Goal: Task Accomplishment & Management: Complete application form

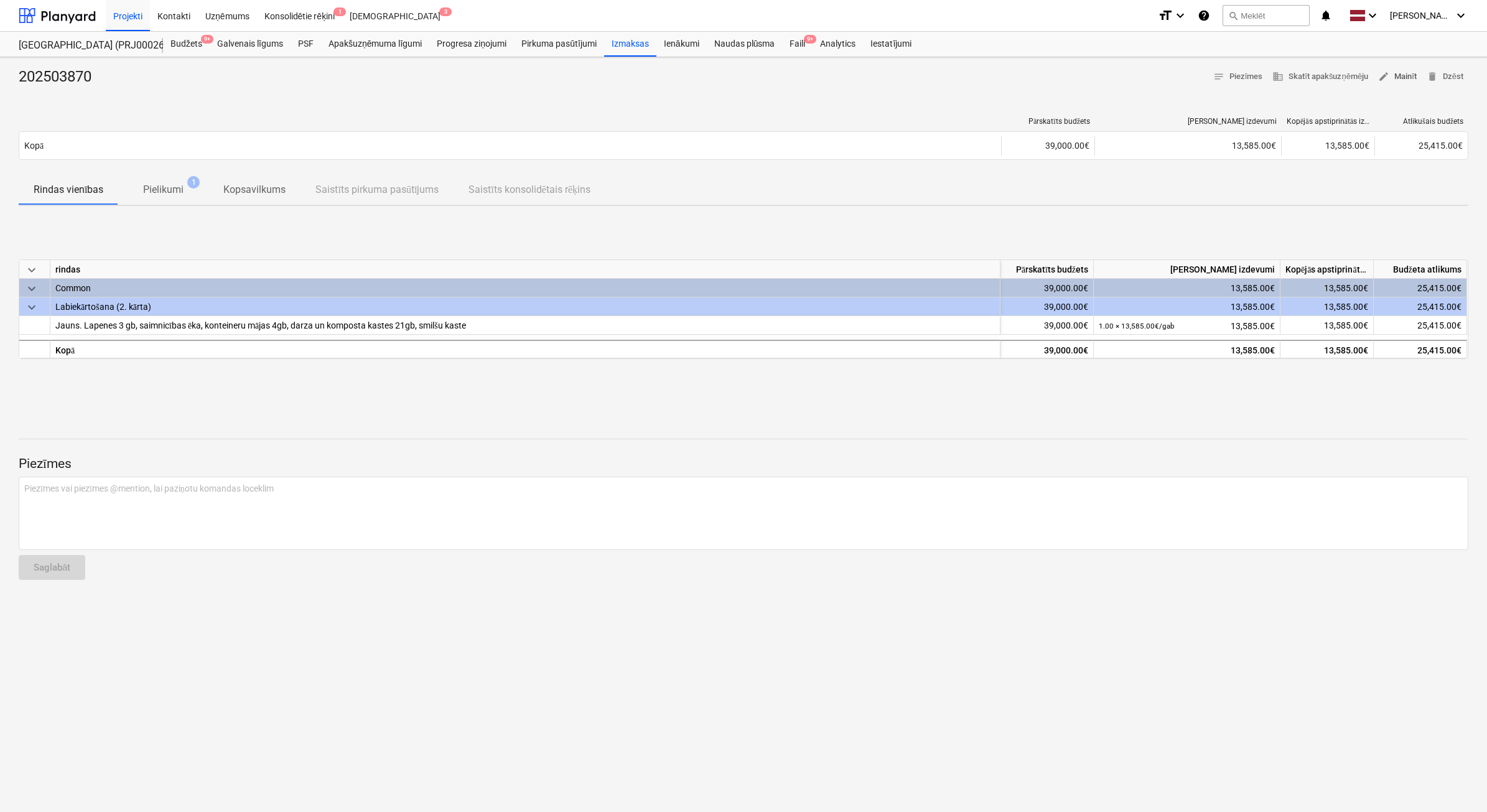
click at [1402, 78] on span "edit Mainīt" at bounding box center [1397, 77] width 38 height 14
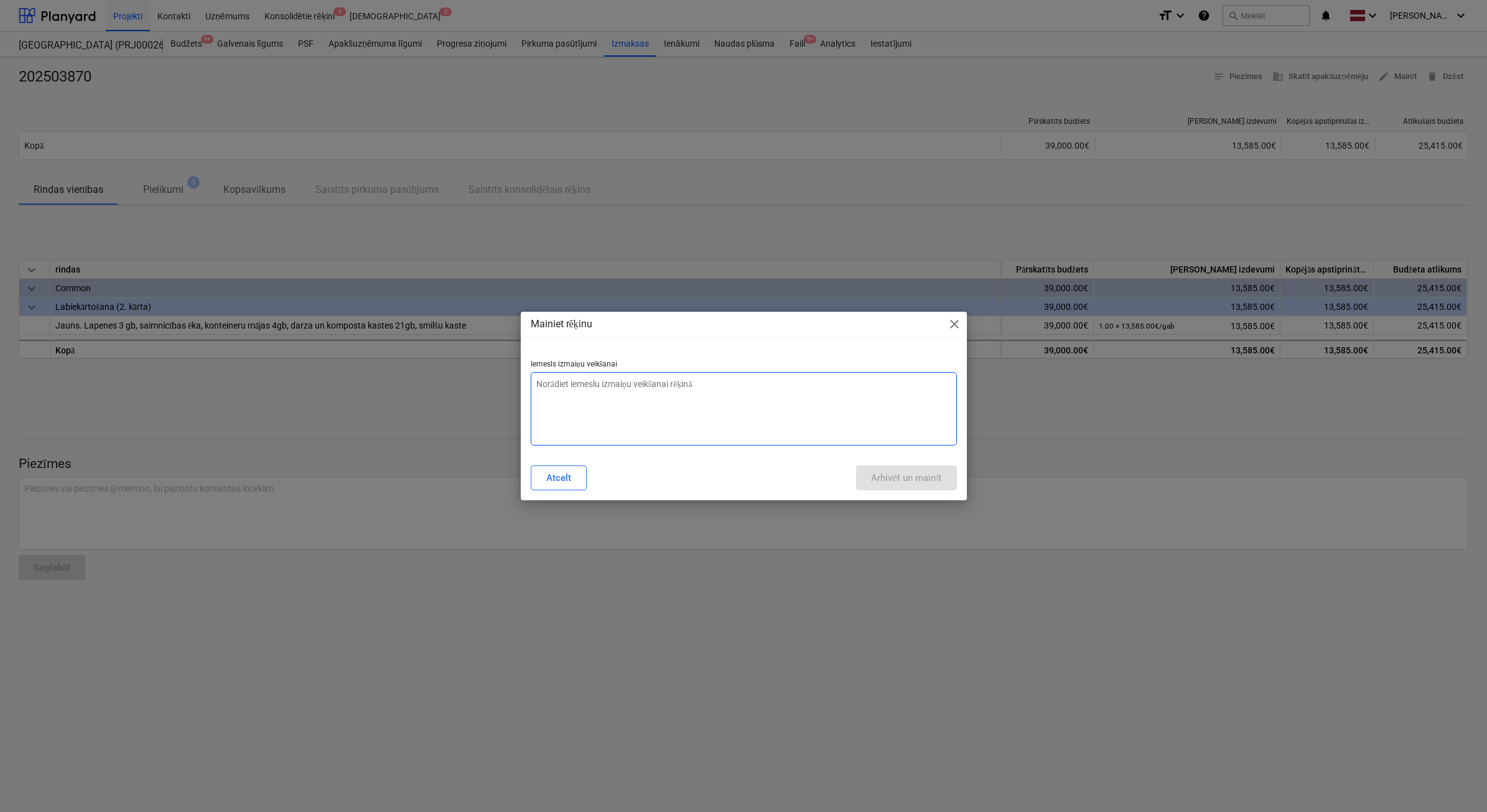
type textarea "x"
click at [720, 371] on p "Iemesls izmaiņu veikšanai" at bounding box center [744, 366] width 426 height 13
click at [714, 395] on textarea at bounding box center [744, 409] width 426 height 74
type textarea "N"
type textarea "x"
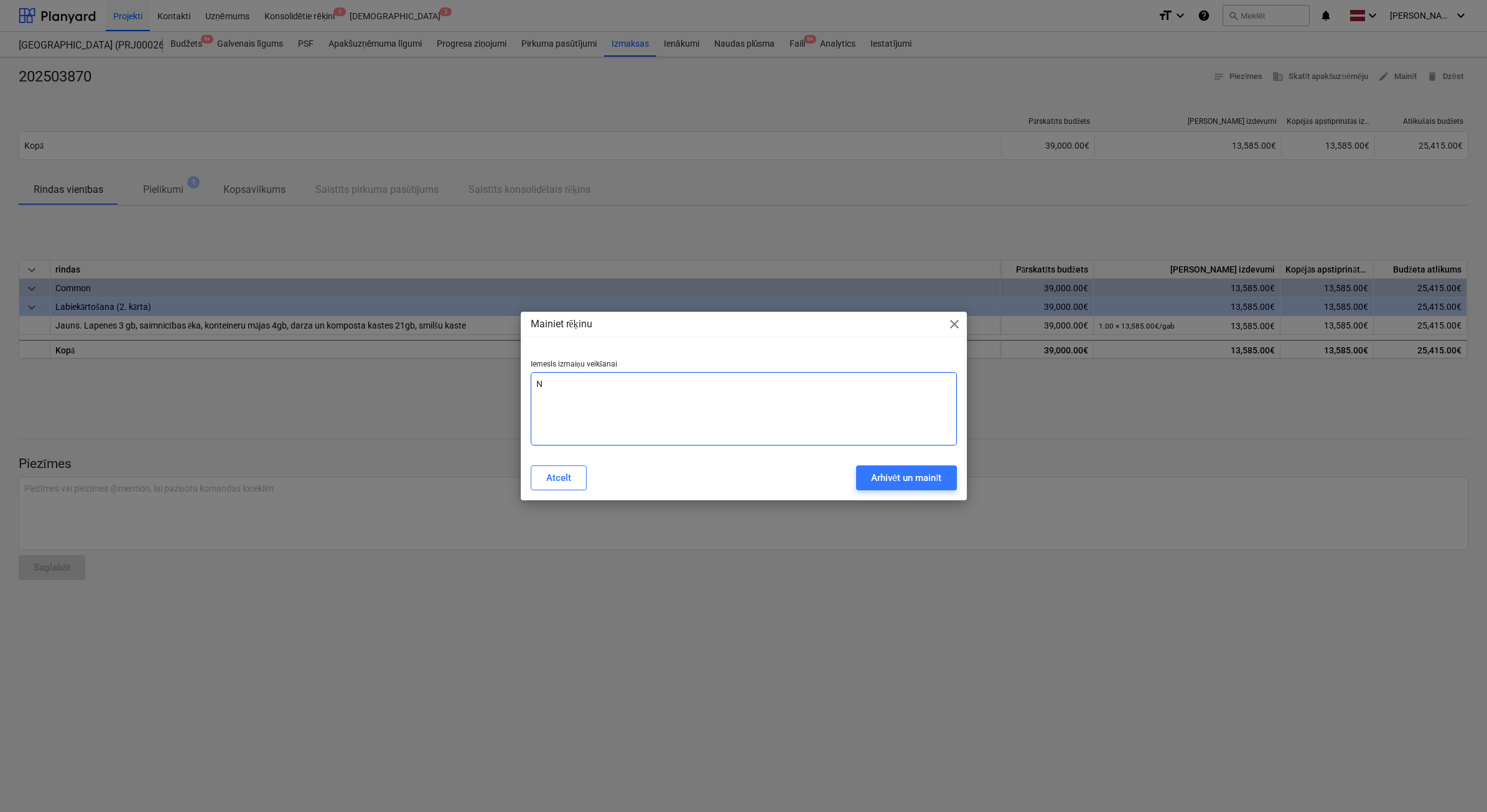
type textarea "Ne"
type textarea "x"
type textarea "Nep"
type textarea "x"
type textarea "Nepa"
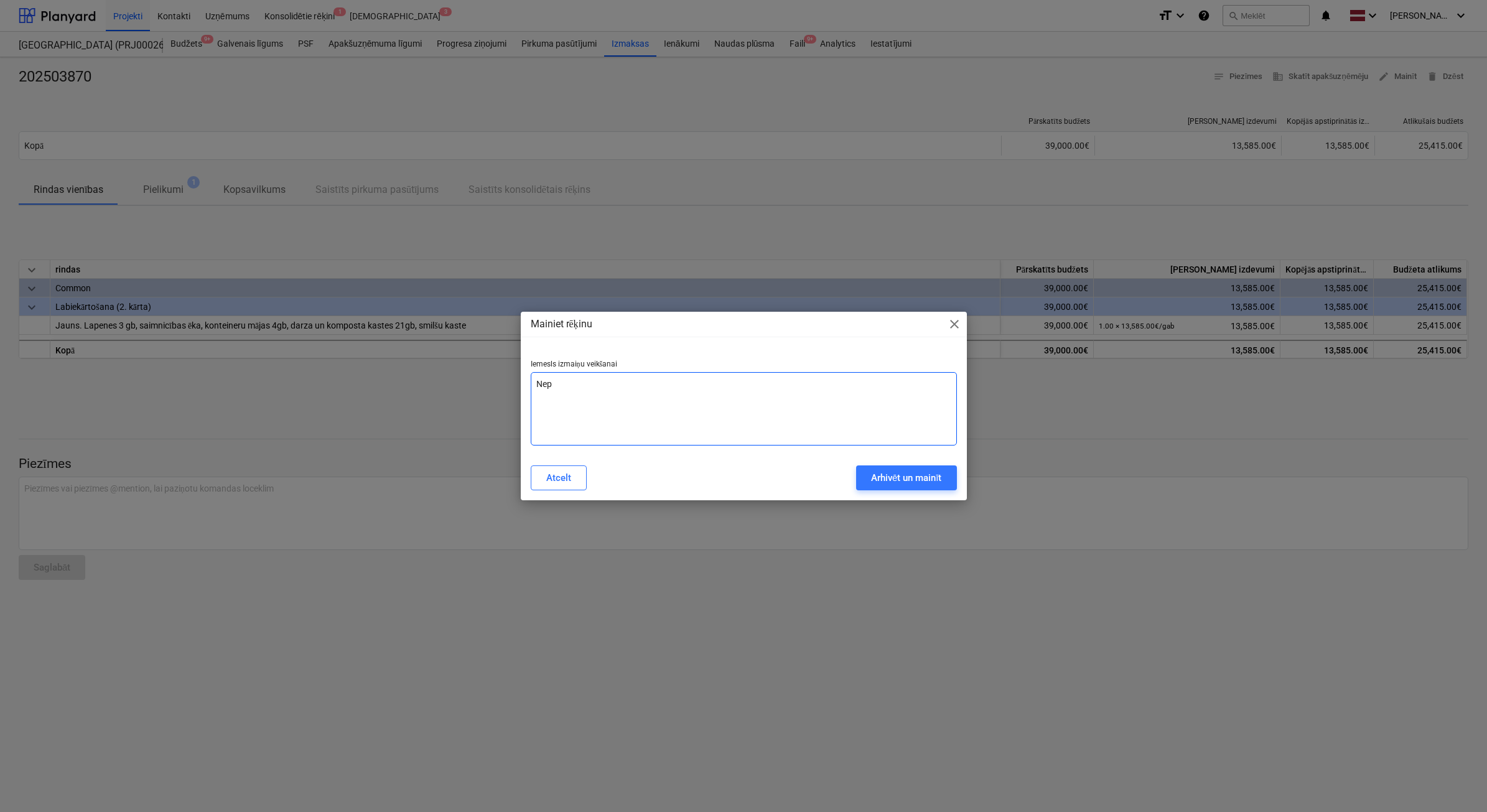
type textarea "x"
type textarea "Nepar"
type textarea "x"
type textarea "Nepare"
type textarea "x"
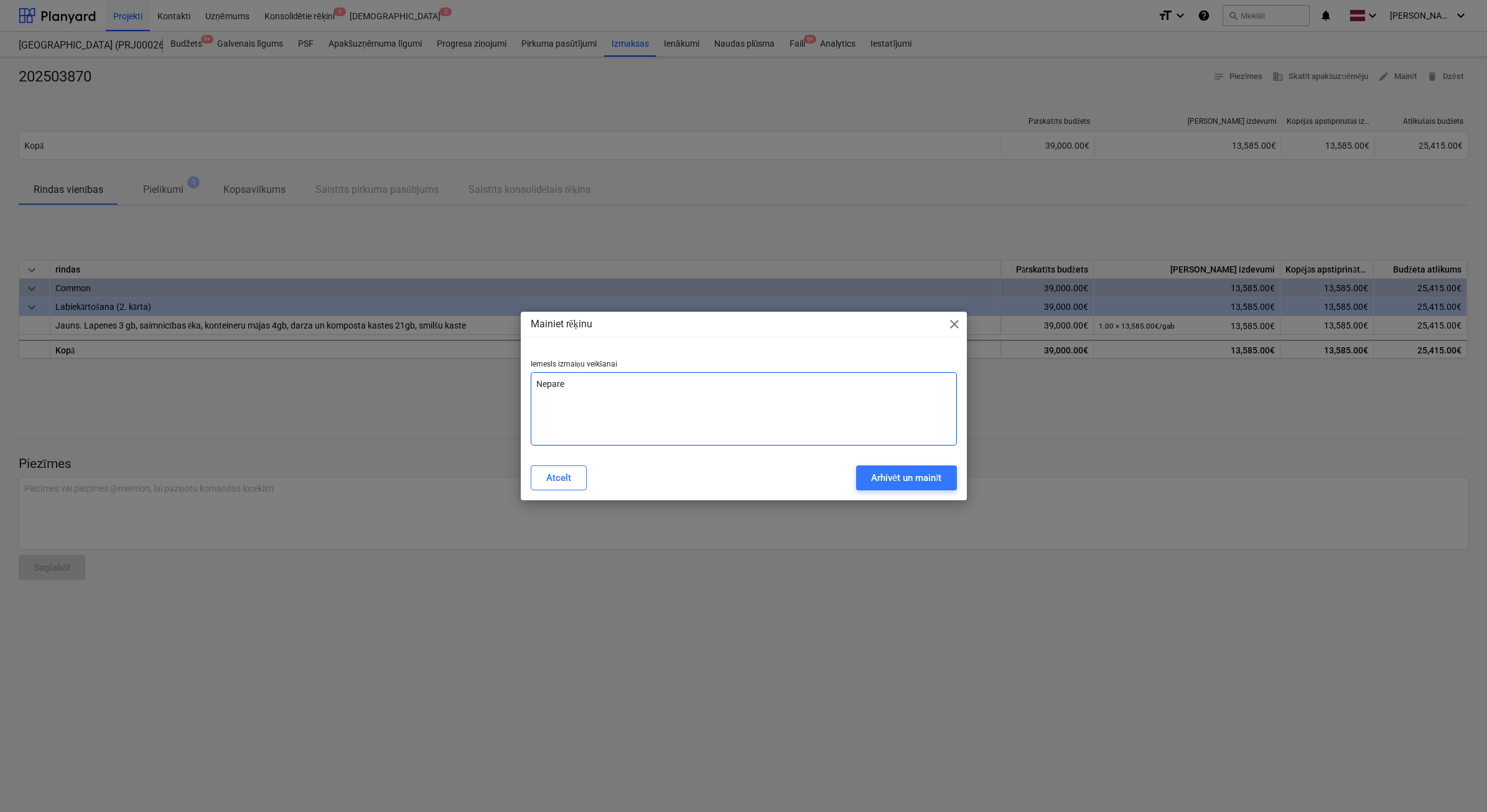
type textarea "Neparei"
type textarea "x"
type textarea "Nepareiz"
type textarea "x"
type textarea "Nepareizs"
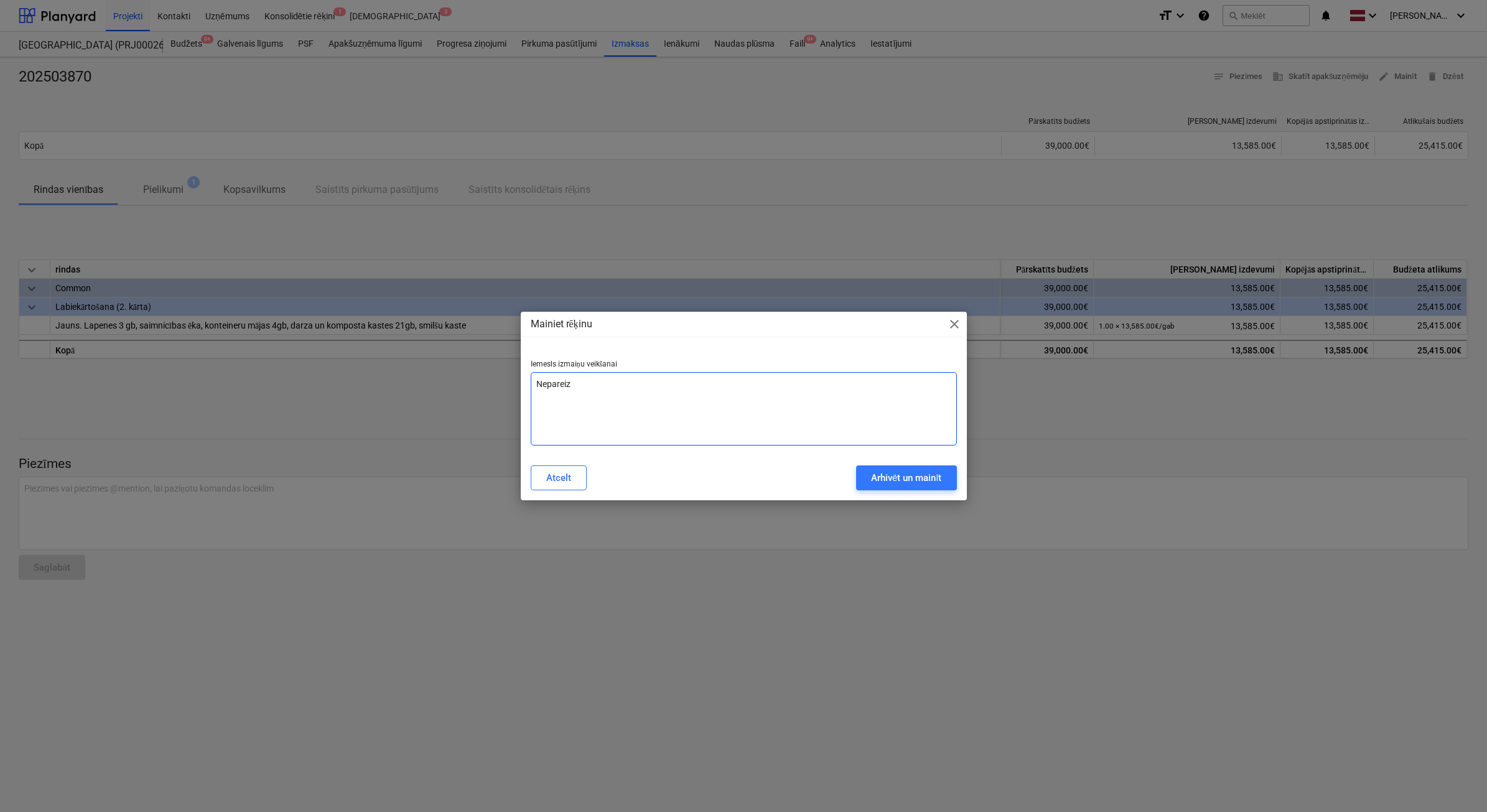
type textarea "x"
type textarea "Nepareizs"
type textarea "x"
type textarea "Nepareizs p"
type textarea "x"
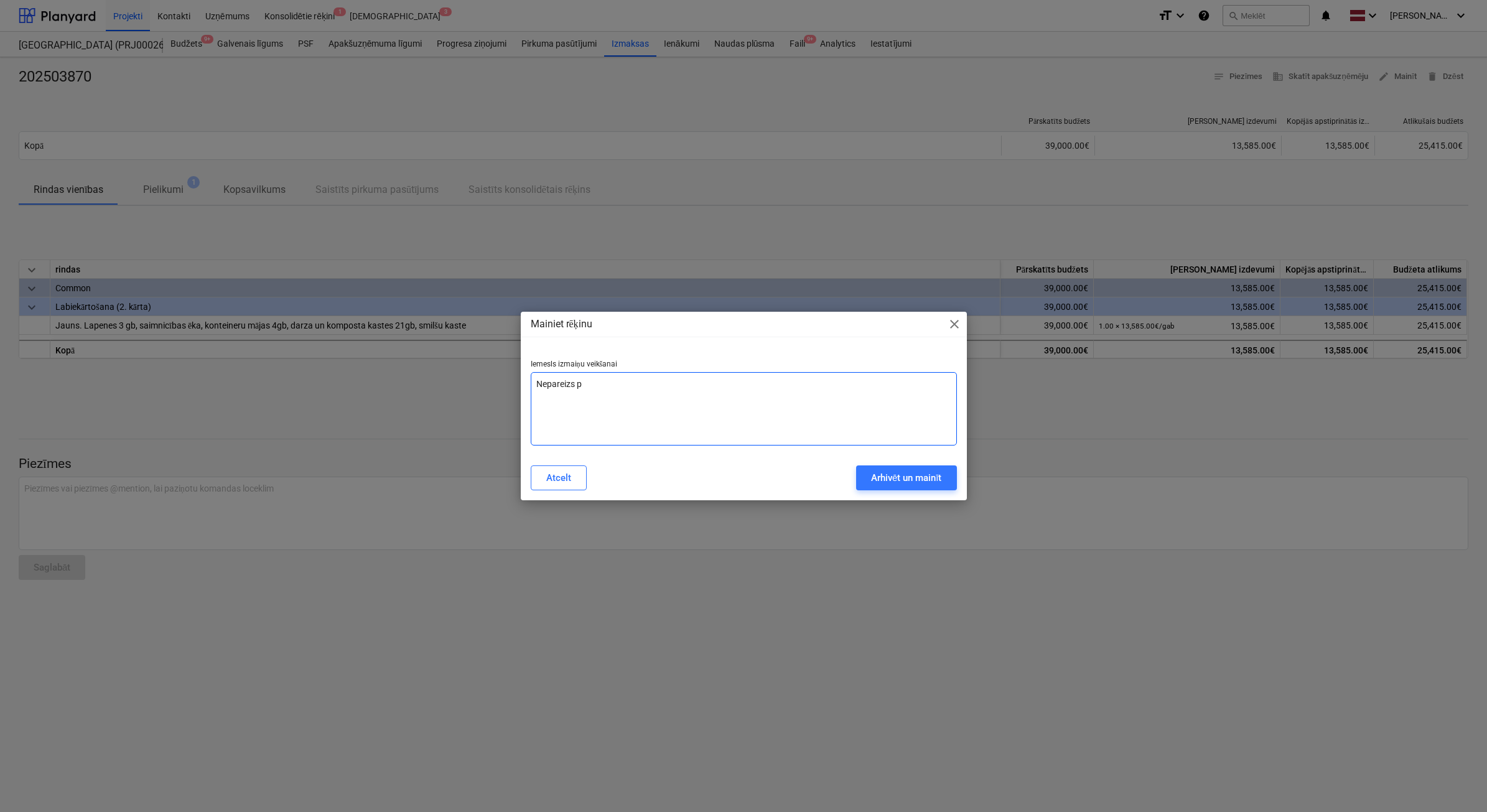
type textarea "Nepareizs pi"
type textarea "x"
type textarea "Nepareizs pie"
type textarea "x"
type textarea "Nepareizs pieg"
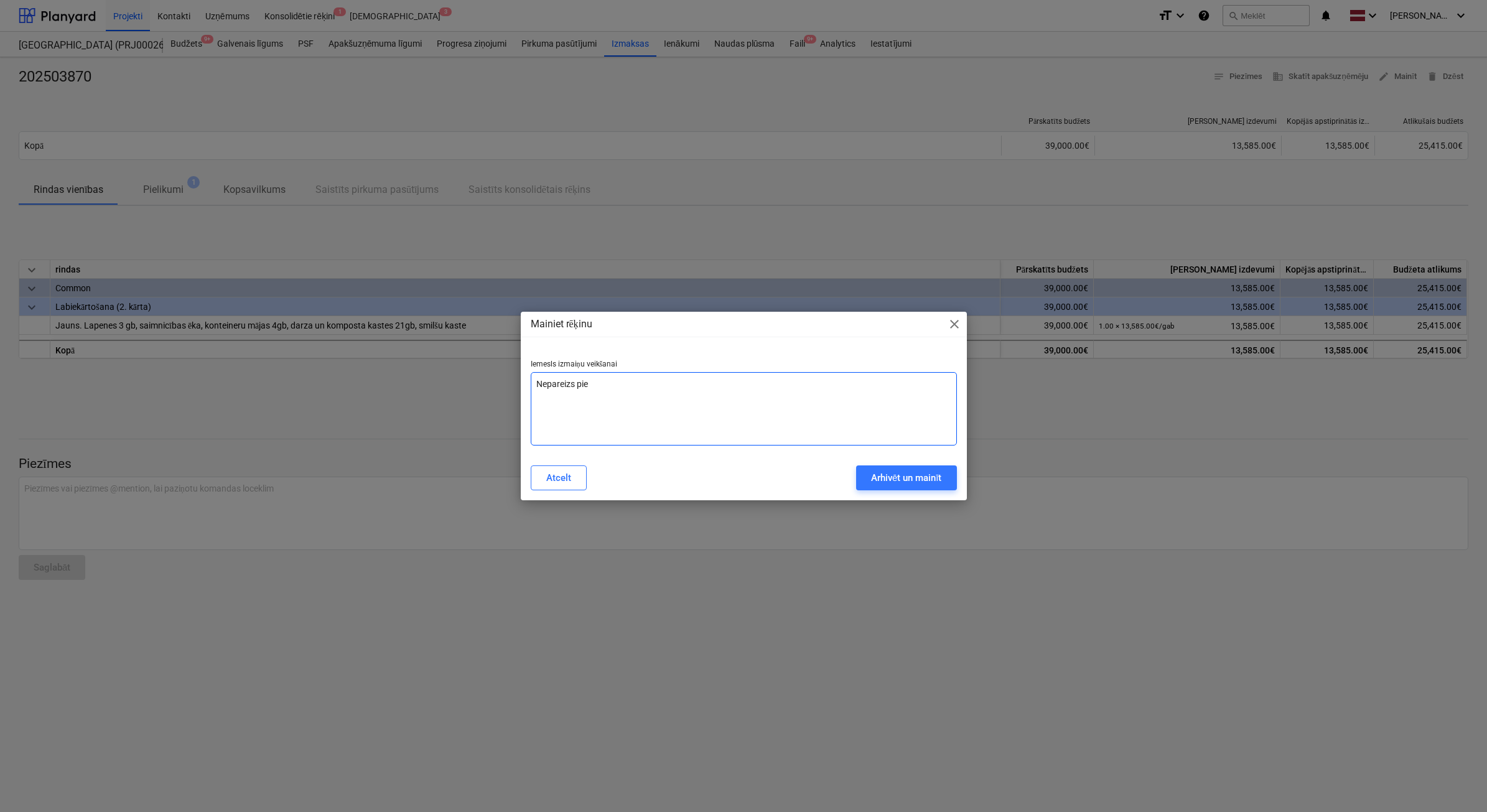
type textarea "x"
type textarea "Nepareizs piegā"
type textarea "x"
type textarea "Nepareizs piegād"
type textarea "x"
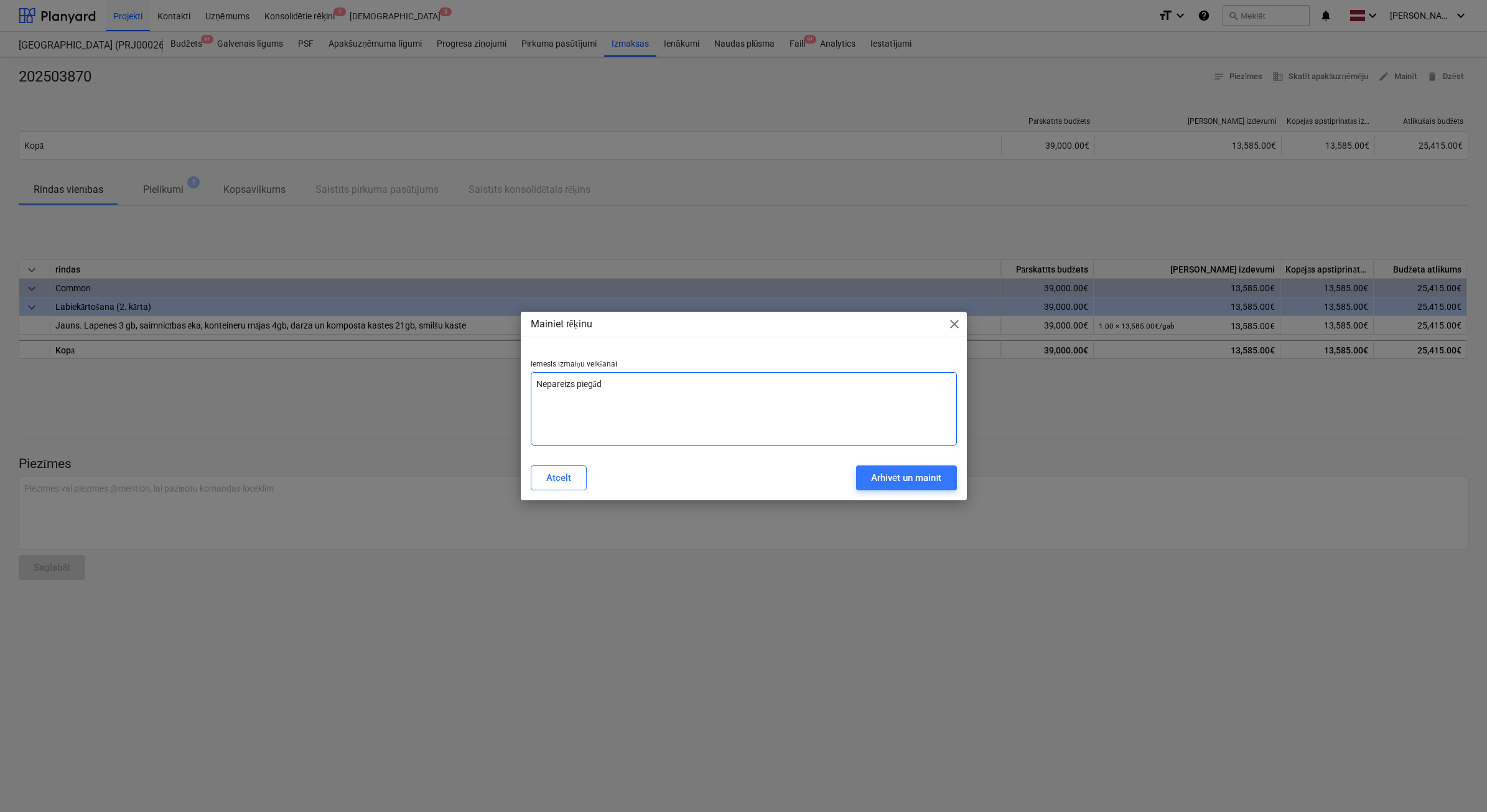
type textarea "Nepareizs piegādā"
type textarea "x"
type textarea "Nepareizs piegādāt"
type textarea "x"
type textarea "Nepareizs piegādātā"
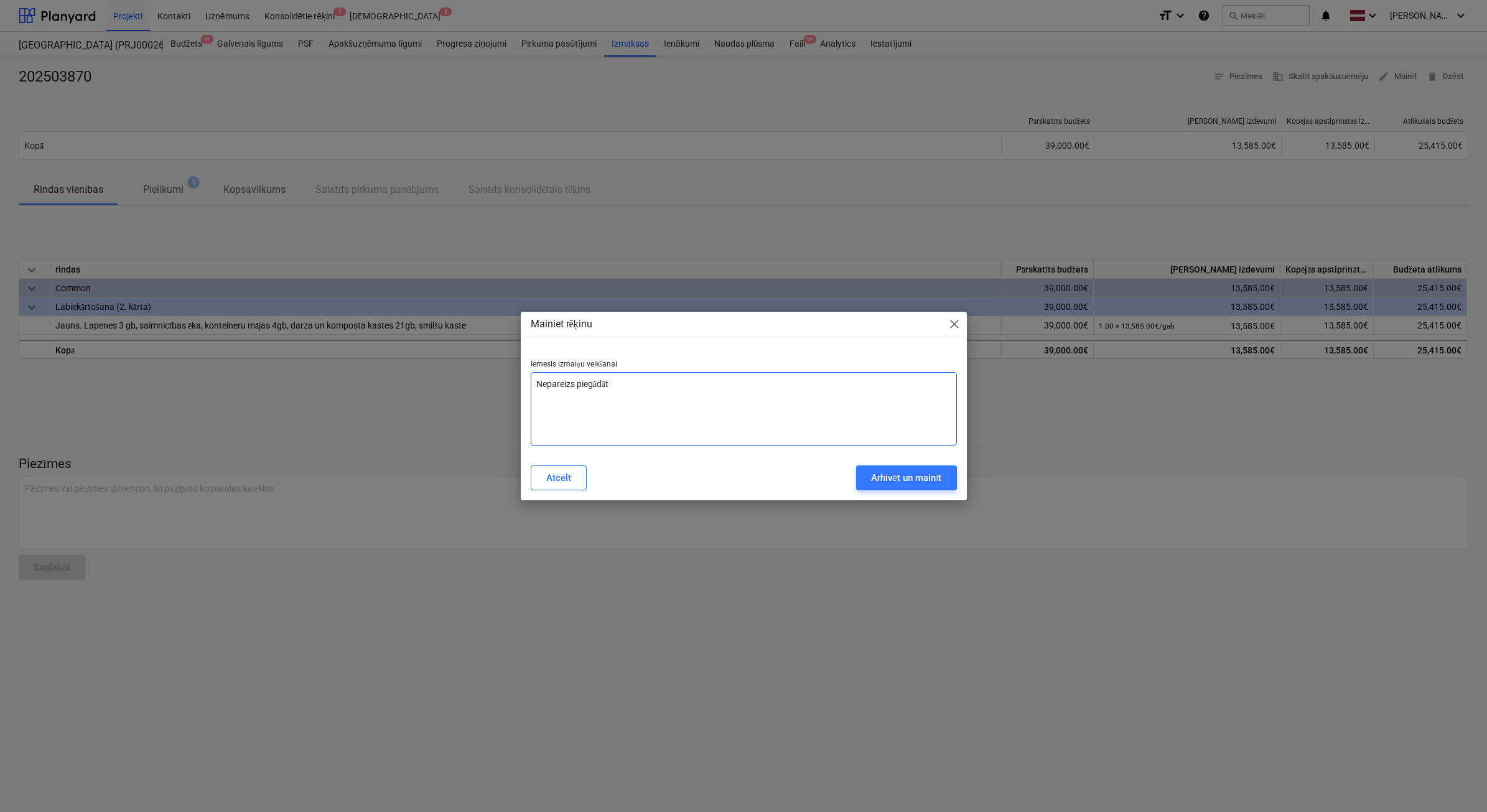
type textarea "x"
type textarea "Nepareizs piegādātāj"
type textarea "x"
type textarea "Nepareizs piegādātājs"
type textarea "x"
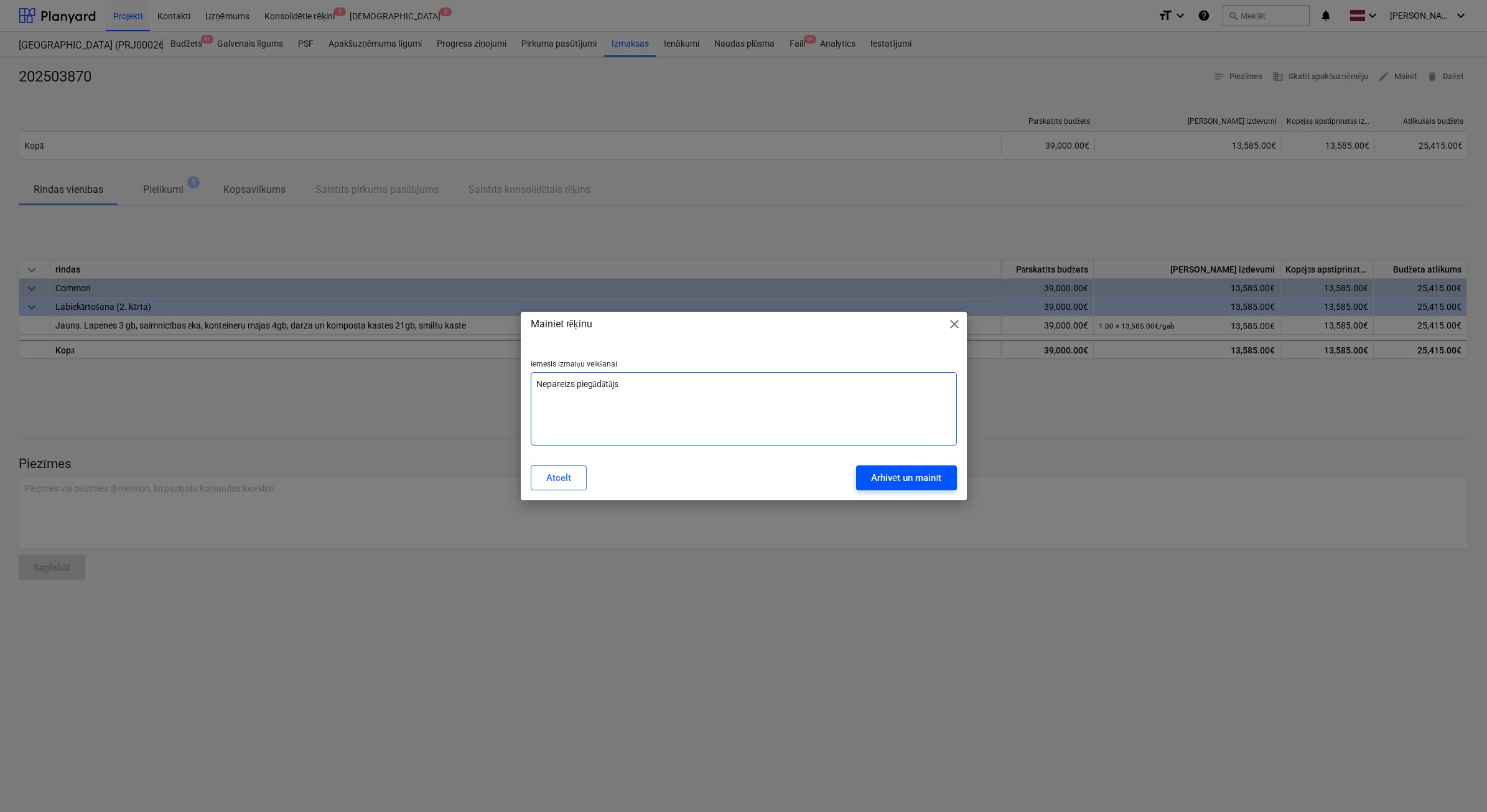
type textarea "Nepareizs piegādātājs"
click at [921, 481] on div "Arhivēt un mainīt" at bounding box center [907, 478] width 71 height 16
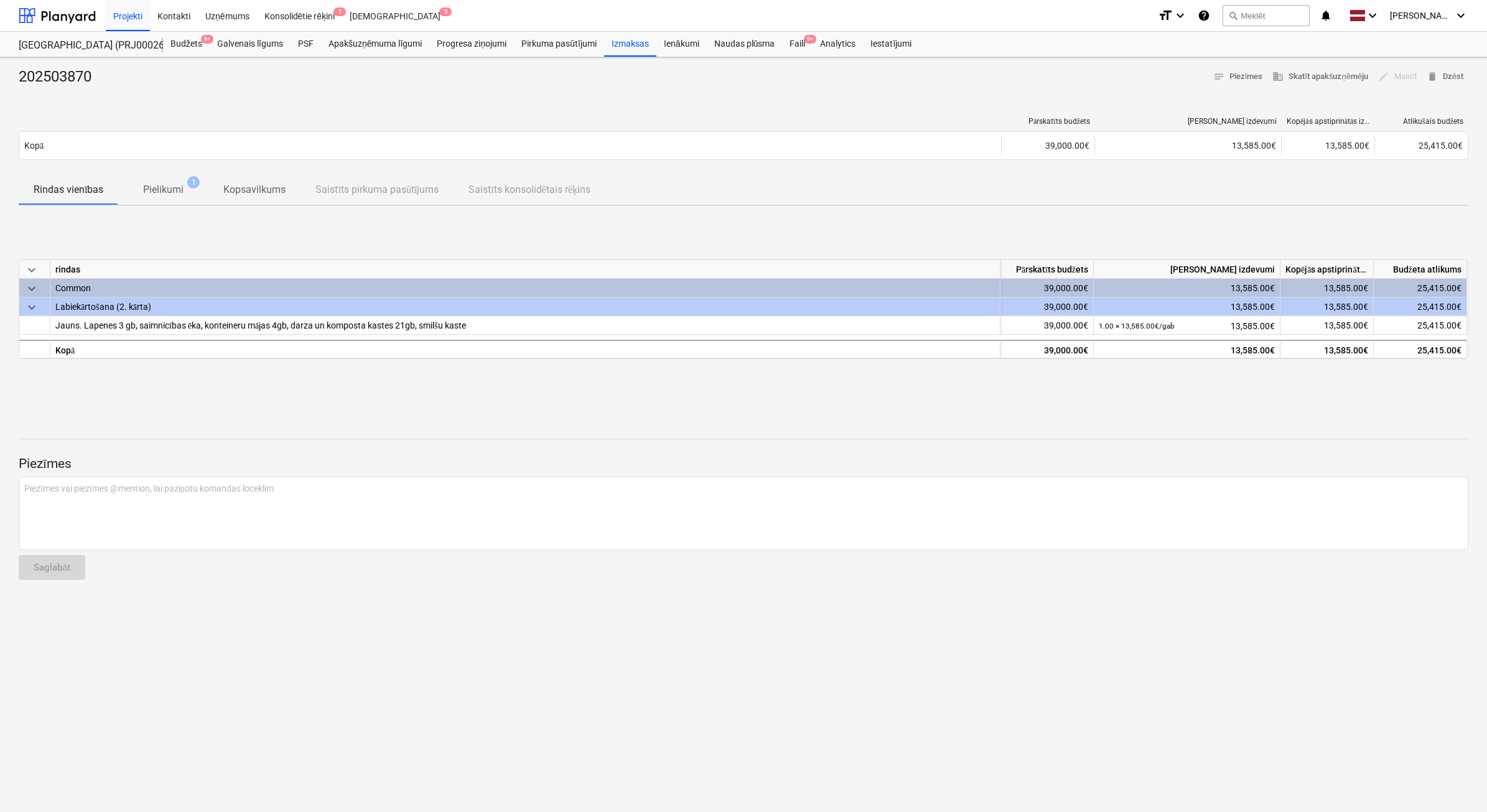
type textarea "x"
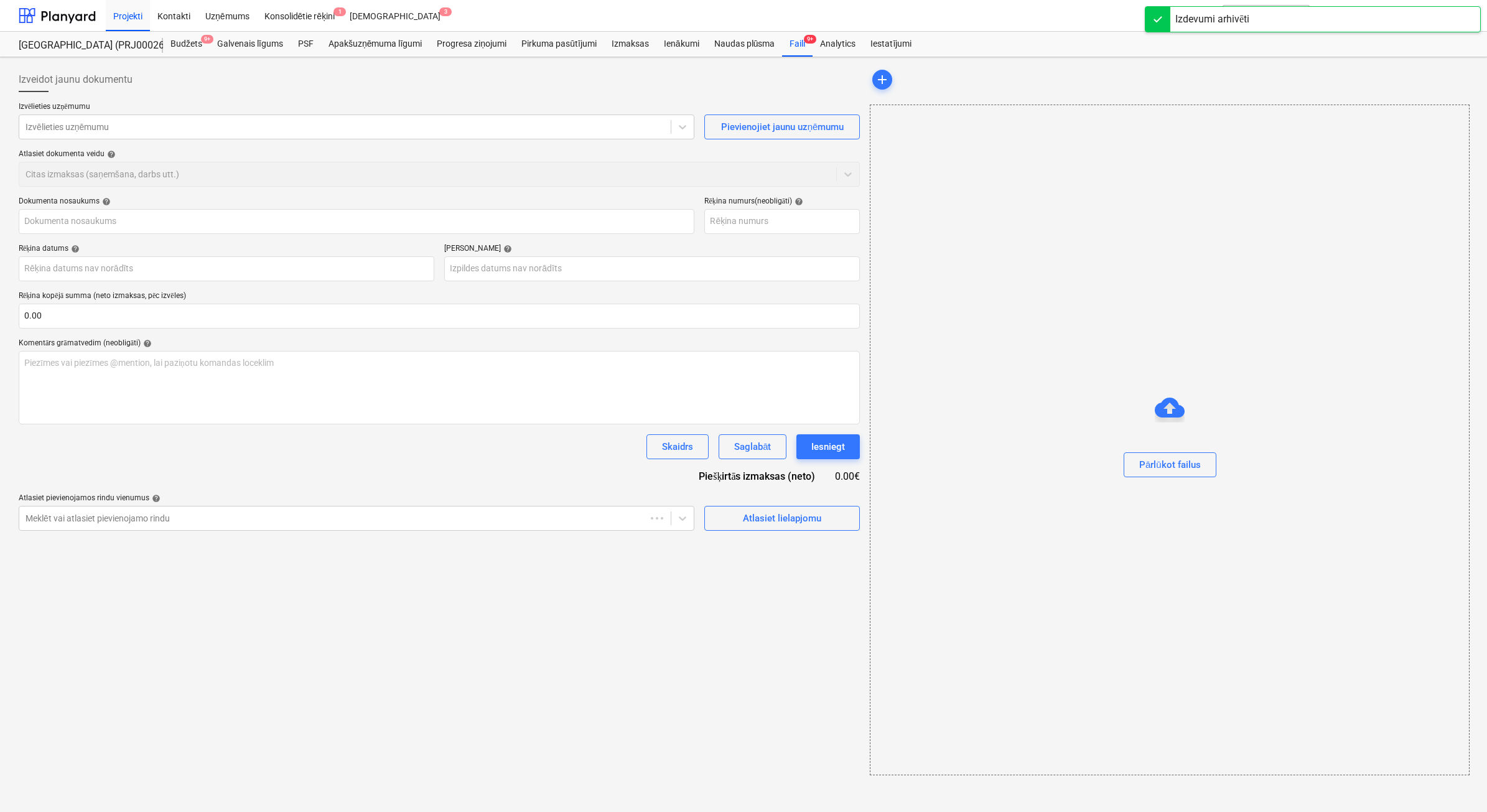
type input "202503870"
type input "08 Oct 2025"
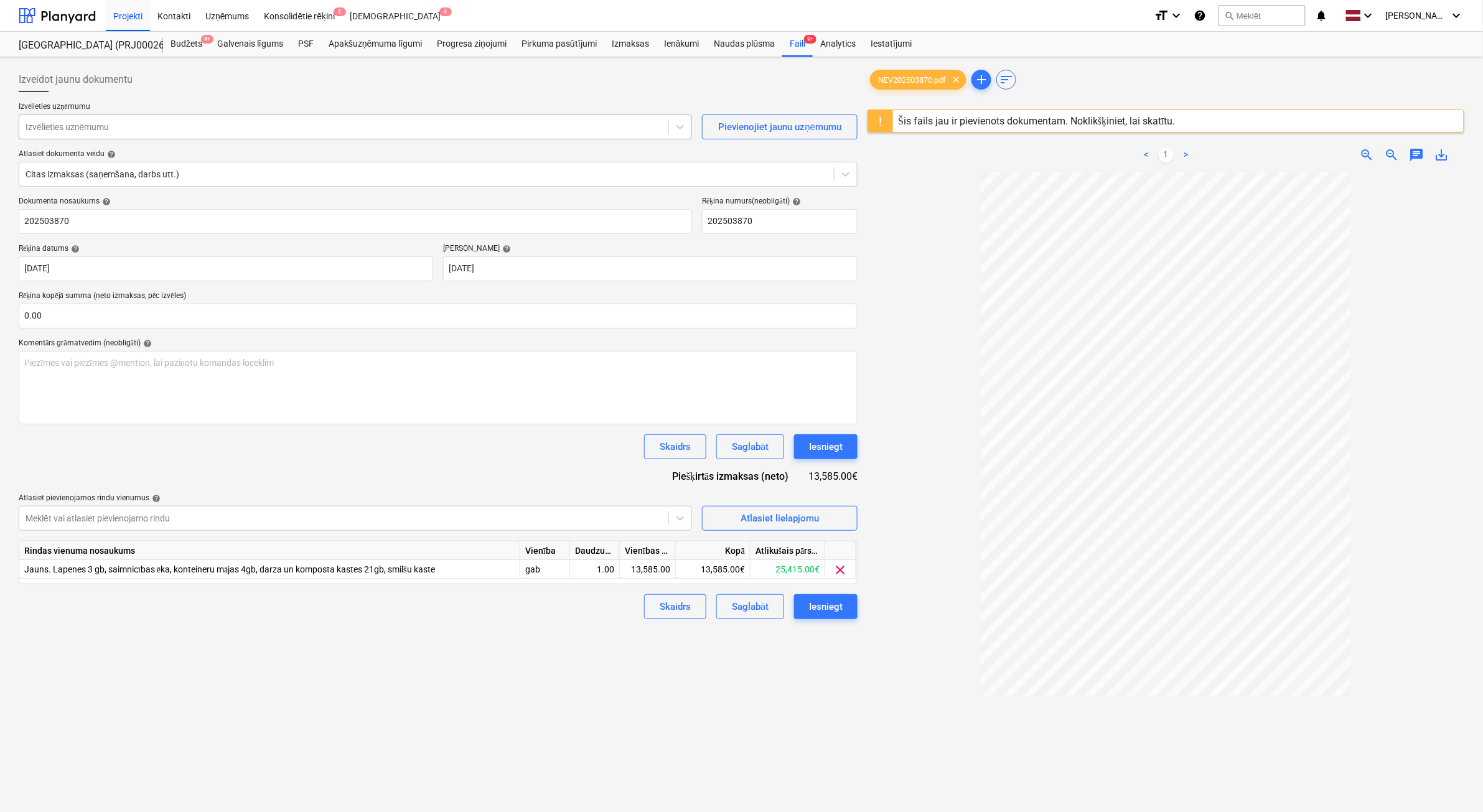
click at [135, 132] on div at bounding box center [344, 127] width 637 height 13
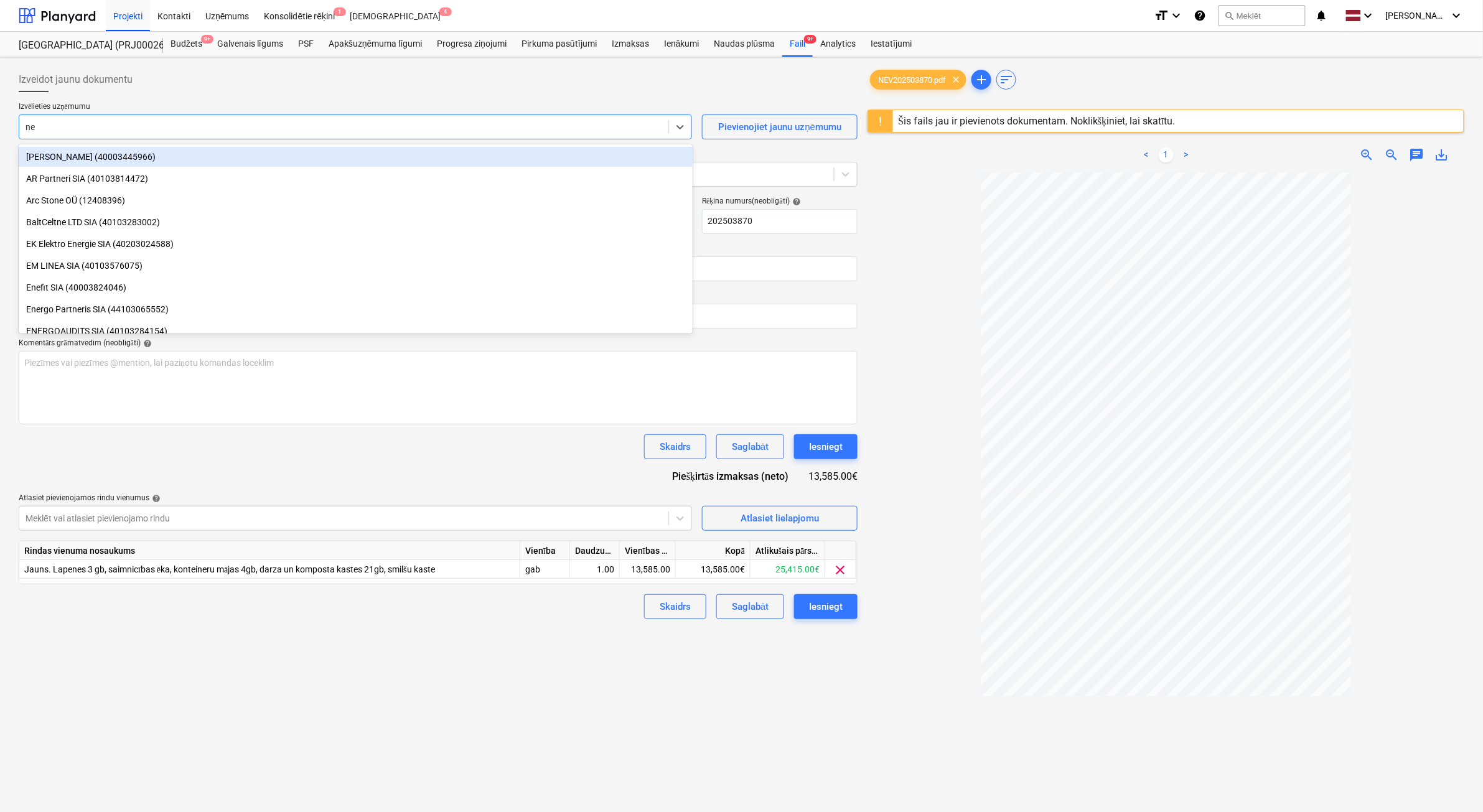
type input "neo"
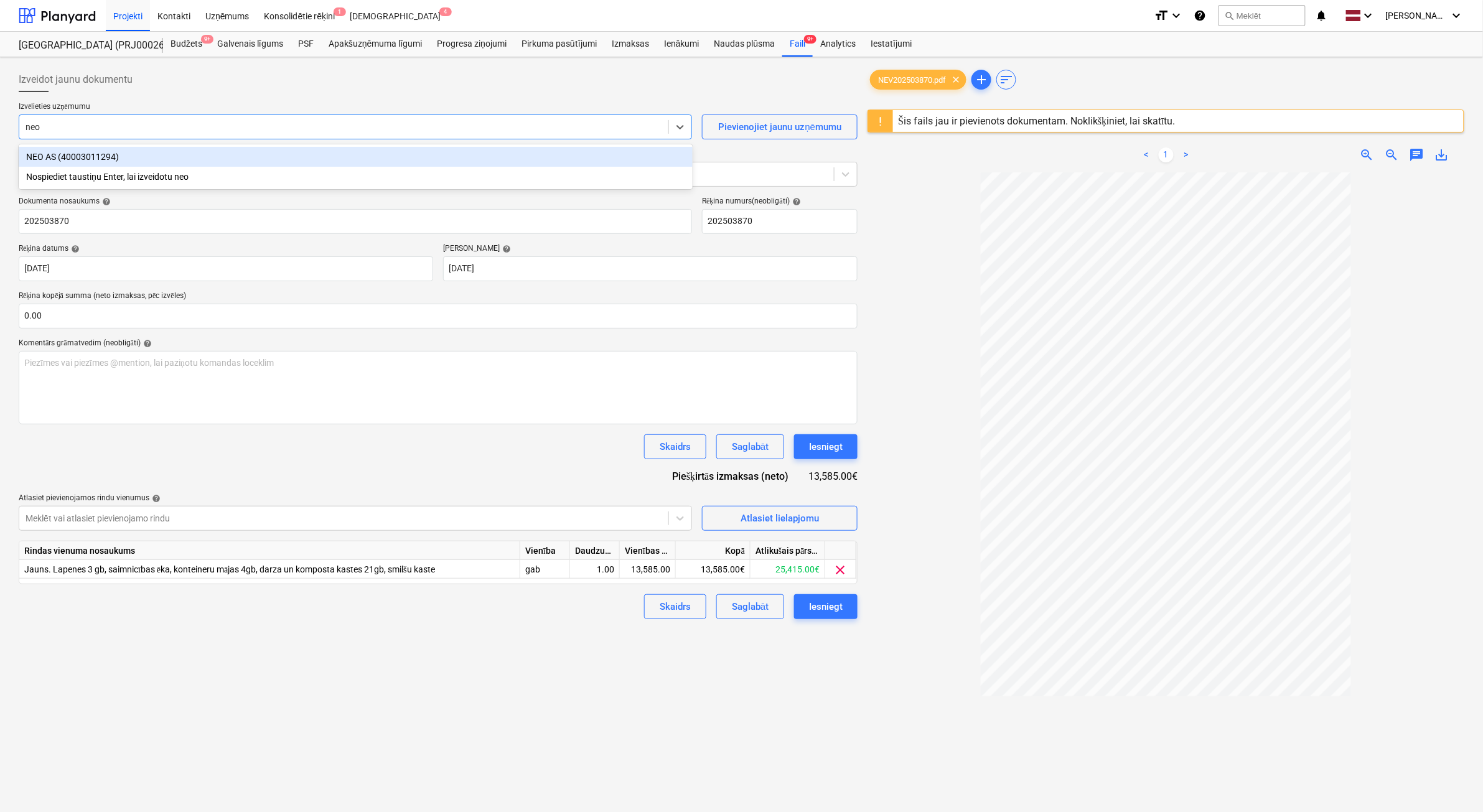
click at [162, 160] on div "NEO AS (40003011294)" at bounding box center [355, 157] width 674 height 20
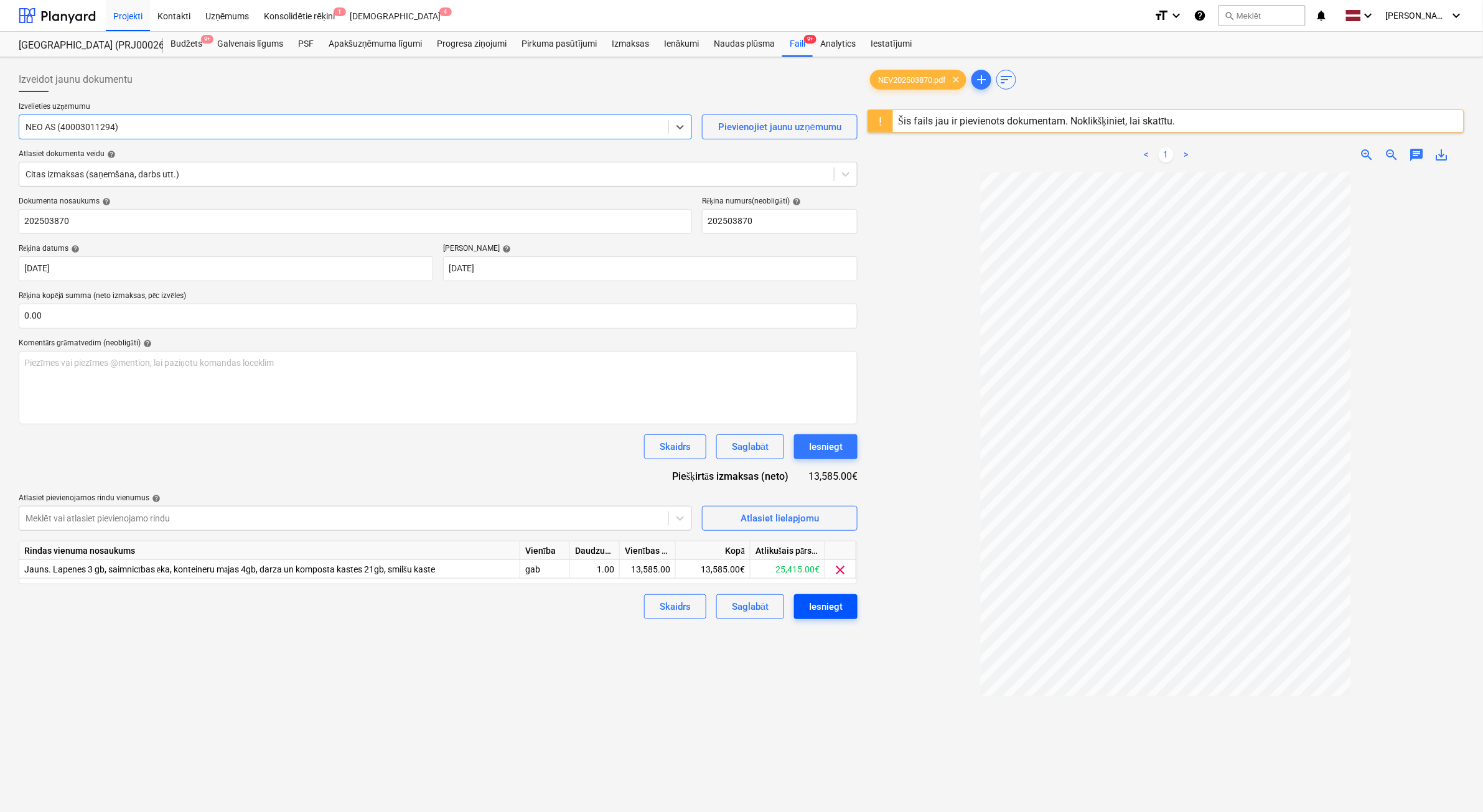
click at [841, 614] on div "Iesniegt" at bounding box center [825, 606] width 34 height 16
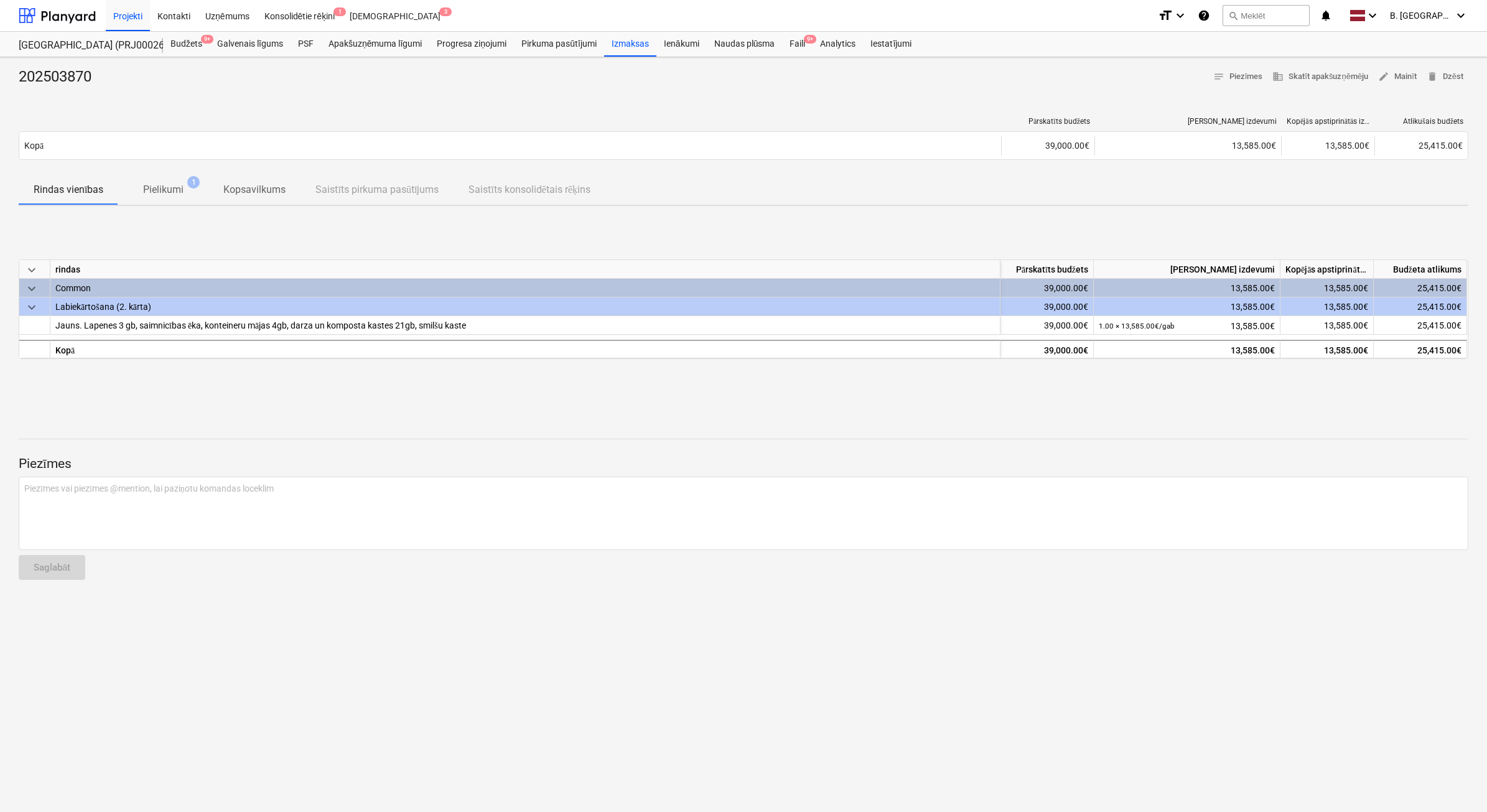
click at [29, 300] on span "keyboard_arrow_down" at bounding box center [31, 307] width 15 height 15
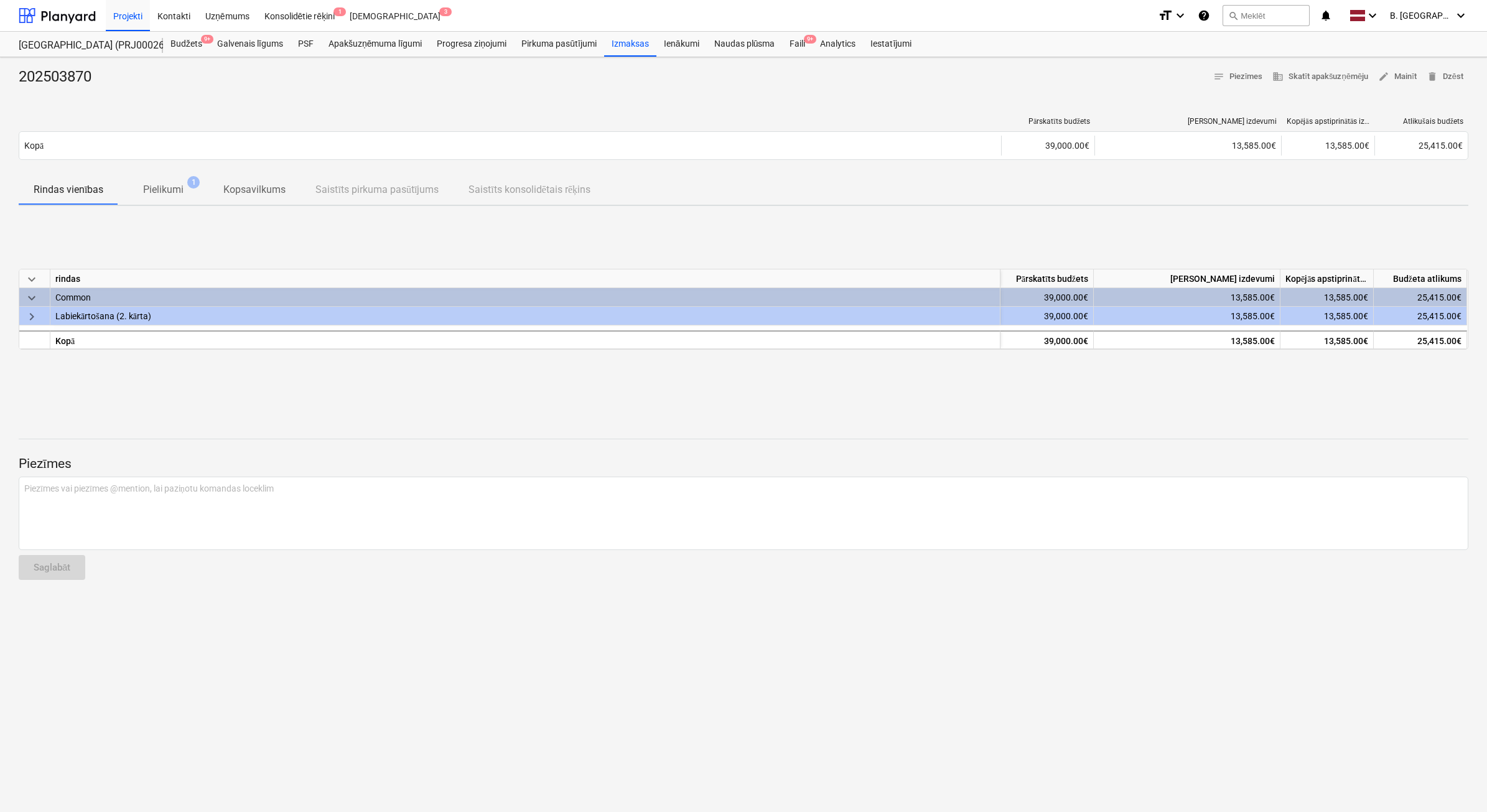
click at [30, 315] on span "keyboard_arrow_right" at bounding box center [31, 316] width 15 height 15
